Goal: Transaction & Acquisition: Purchase product/service

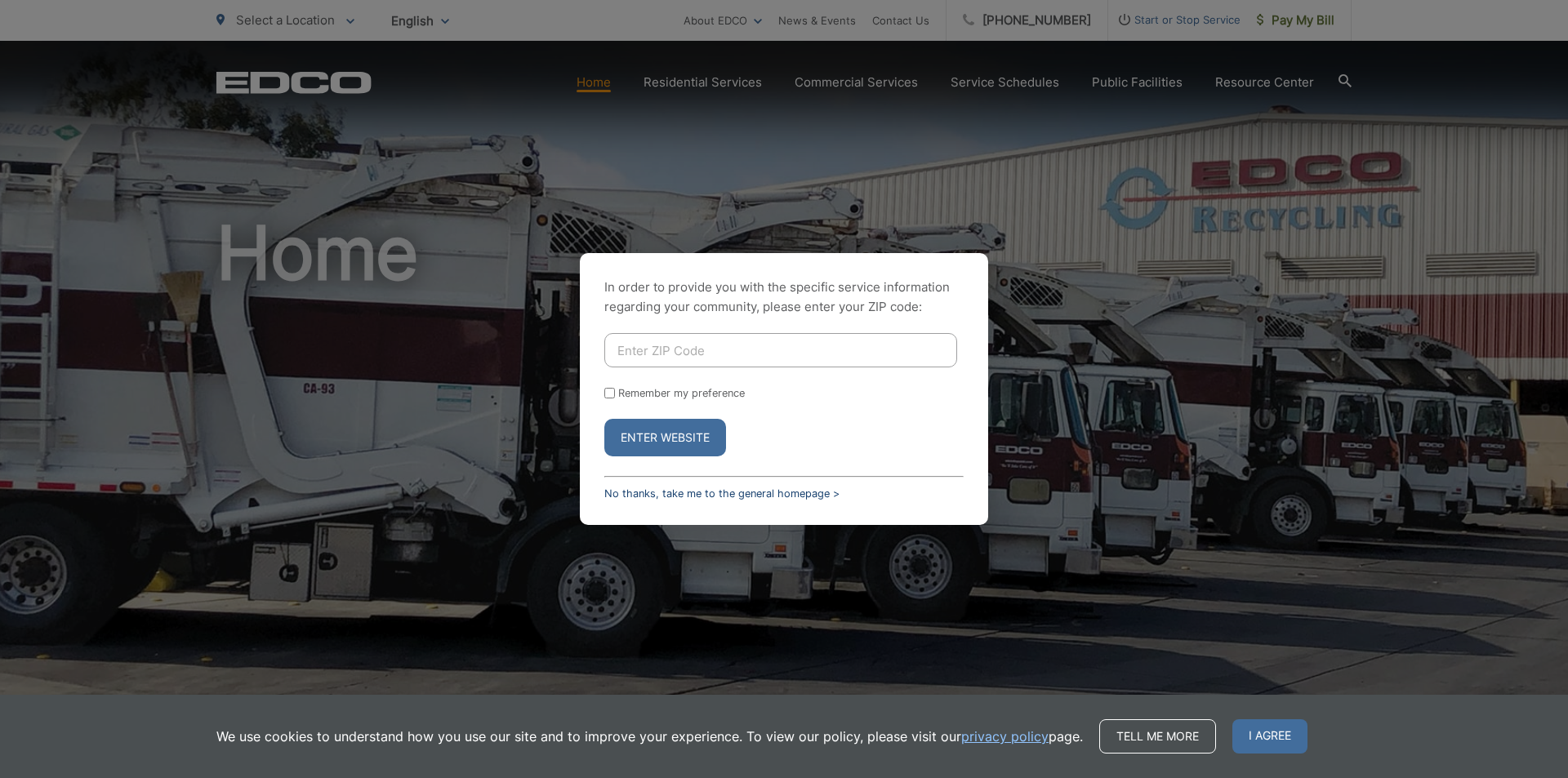
click at [727, 488] on link "No thanks, take me to the general homepage >" at bounding box center [722, 494] width 235 height 12
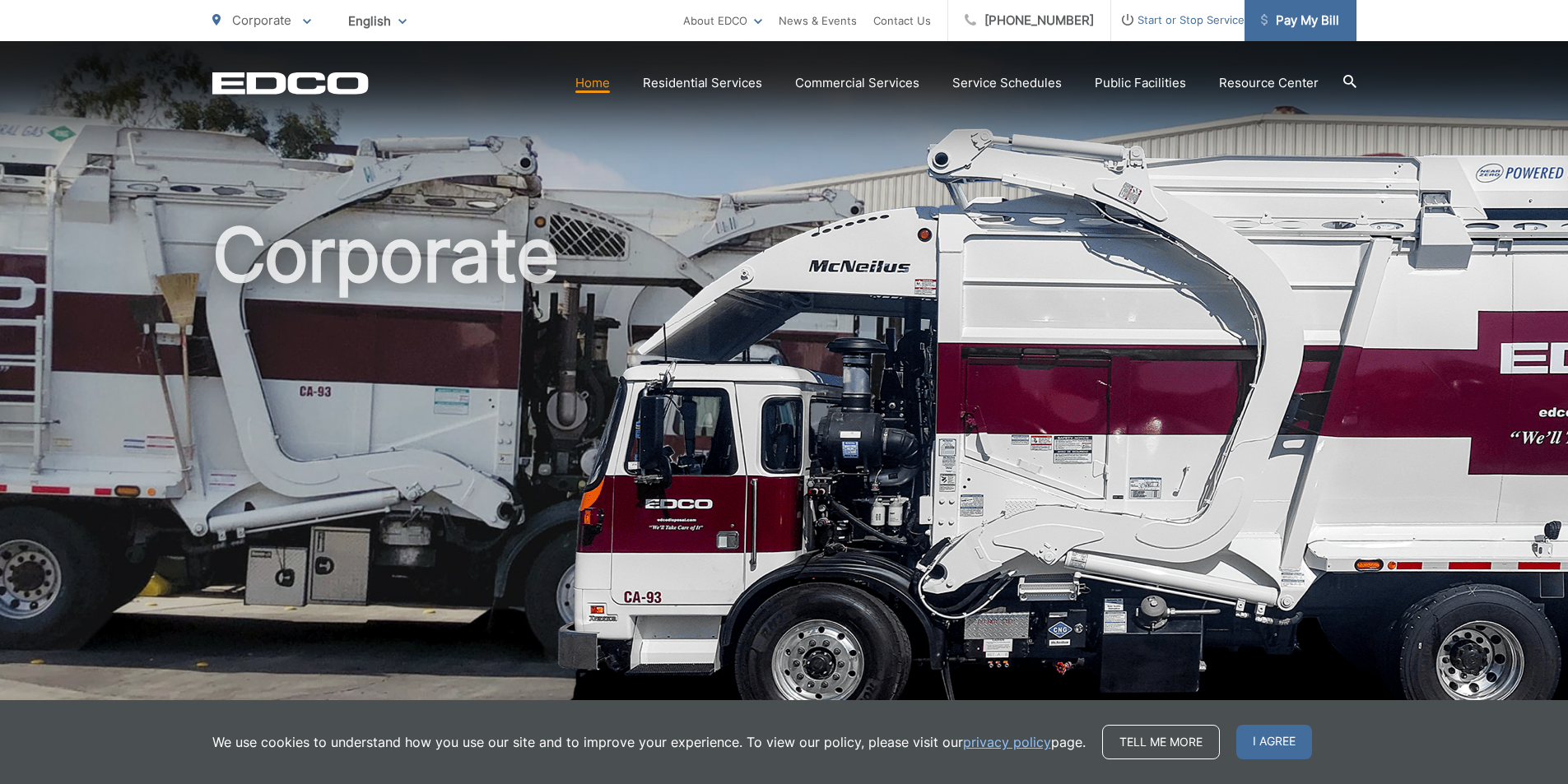
click at [1294, 17] on span "Pay My Bill" at bounding box center [1301, 20] width 78 height 20
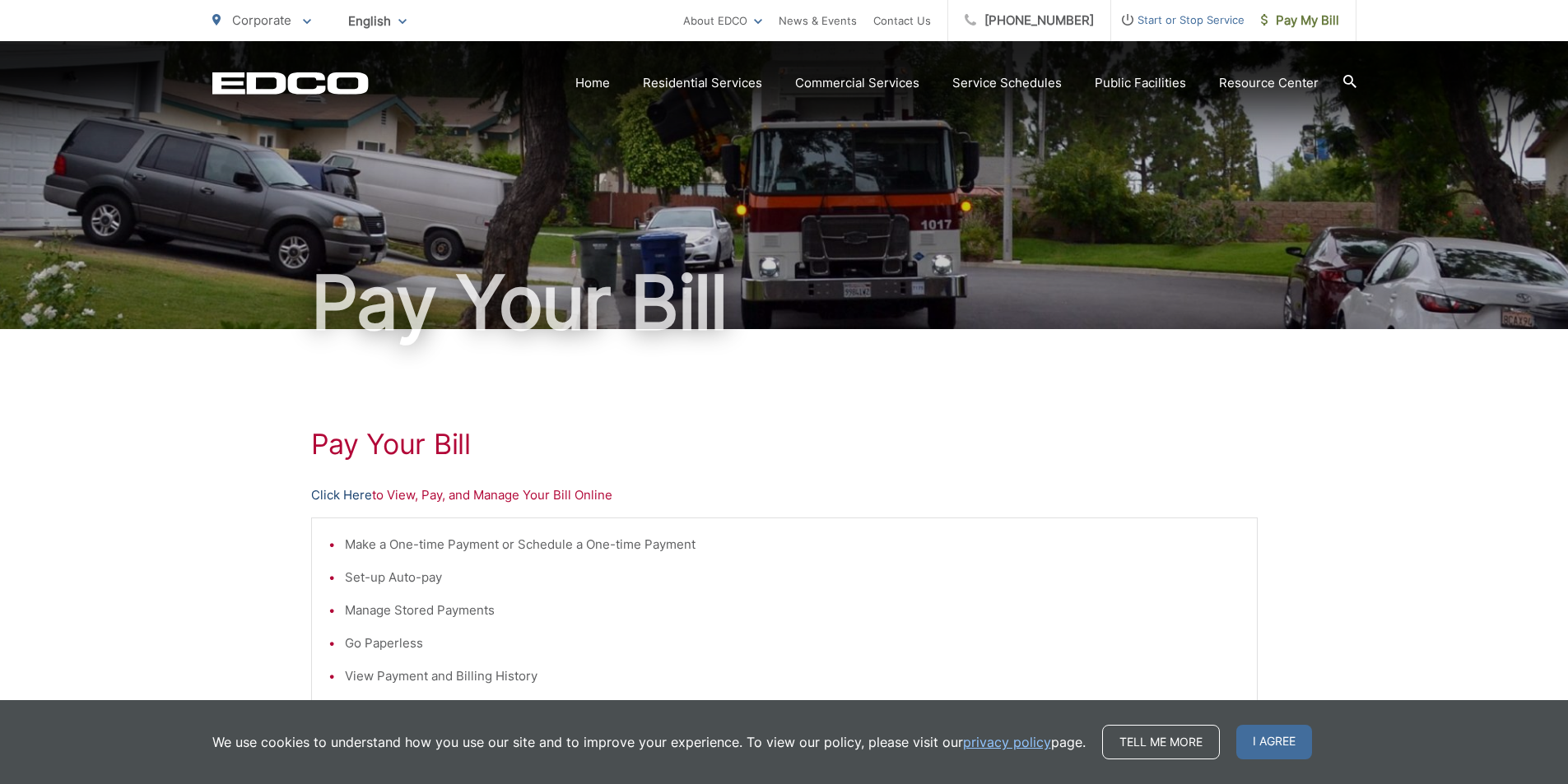
click at [338, 500] on link "Click Here" at bounding box center [341, 495] width 61 height 20
